Goal: Task Accomplishment & Management: Use online tool/utility

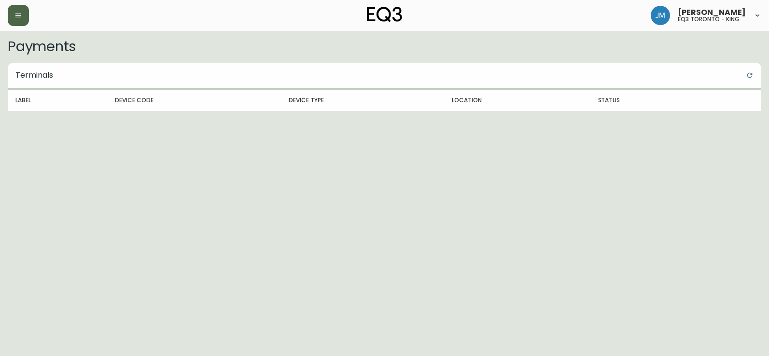
click at [18, 9] on button "button" at bounding box center [18, 15] width 21 height 21
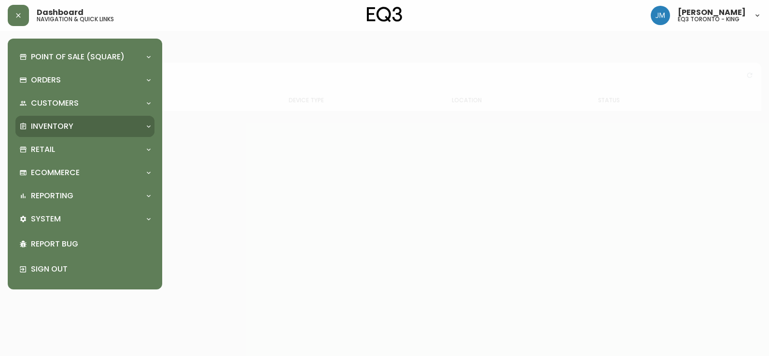
click at [56, 124] on p "Inventory" at bounding box center [52, 126] width 42 height 11
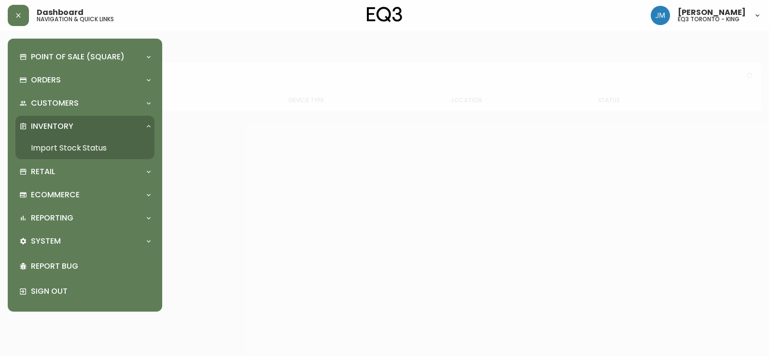
click at [78, 146] on link "Import Stock Status" at bounding box center [84, 148] width 139 height 22
